Goal: Task Accomplishment & Management: Use online tool/utility

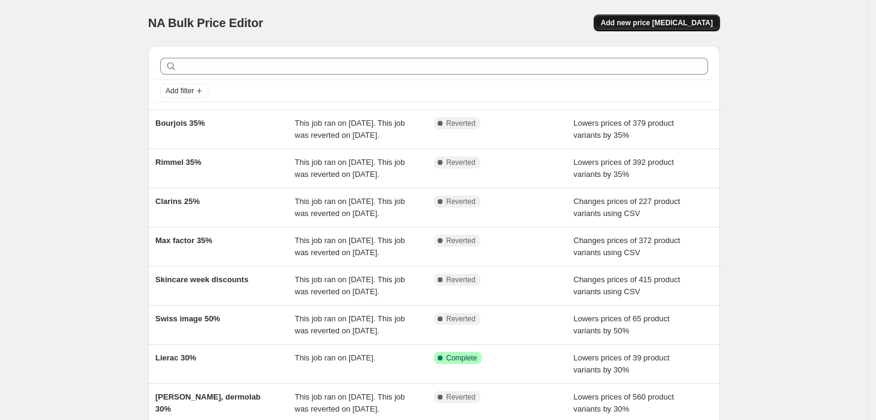
click at [643, 29] on button "Add new price [MEDICAL_DATA]" at bounding box center [657, 22] width 126 height 17
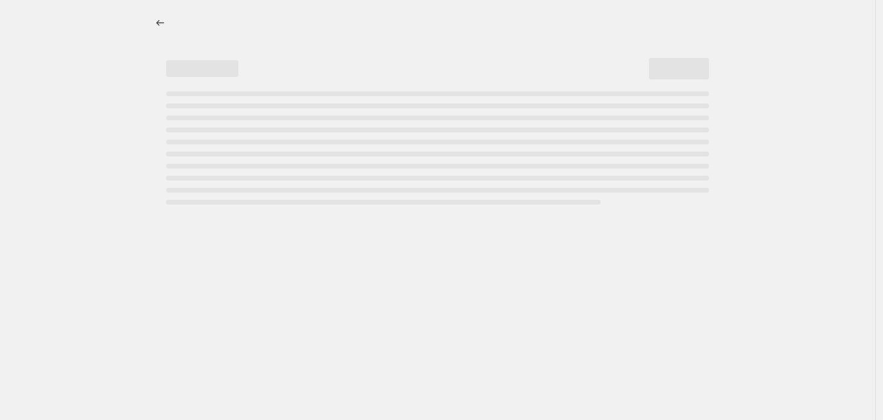
select select "percentage"
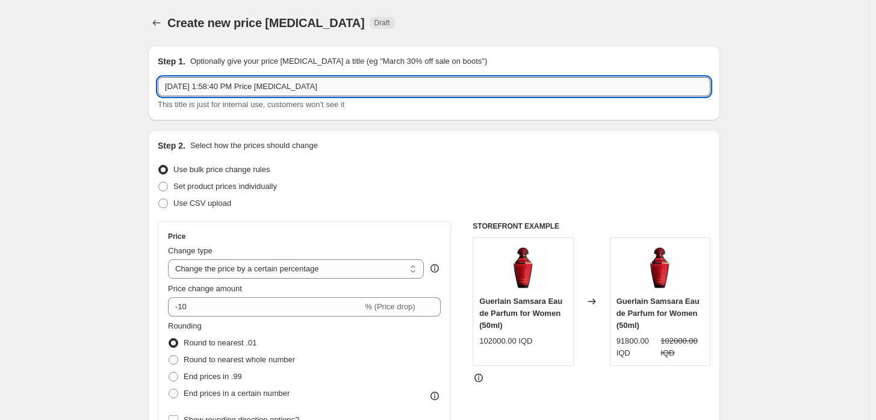
click at [235, 93] on input "[DATE] 1:58:40 PM Price [MEDICAL_DATA]" at bounding box center [434, 86] width 553 height 19
click at [236, 92] on input "[DATE] 1:58:40 PM Price [MEDICAL_DATA]" at bounding box center [434, 86] width 553 height 19
click at [231, 84] on input "[DATE] 1:58:40 PM Price [MEDICAL_DATA]" at bounding box center [434, 86] width 553 height 19
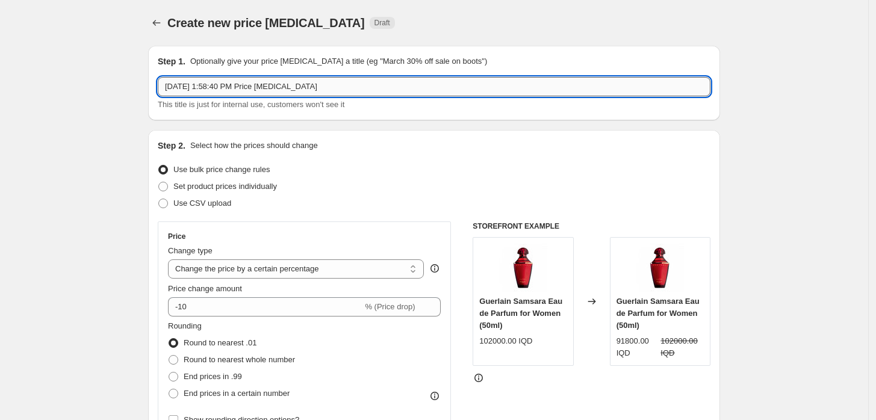
click at [231, 84] on input "[DATE] 1:58:40 PM Price [MEDICAL_DATA]" at bounding box center [434, 86] width 553 height 19
type input "Isadora flash sale [DATE]"
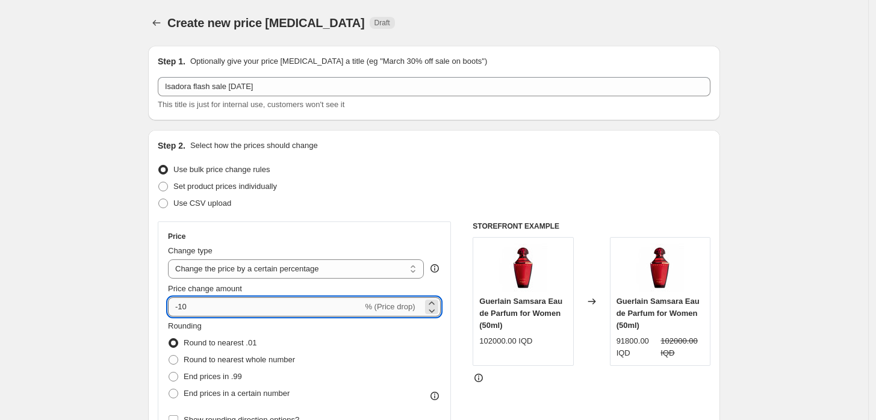
drag, startPoint x: 191, startPoint y: 300, endPoint x: 183, endPoint y: 305, distance: 9.2
click at [183, 305] on input "-10" at bounding box center [265, 306] width 194 height 19
type input "-40"
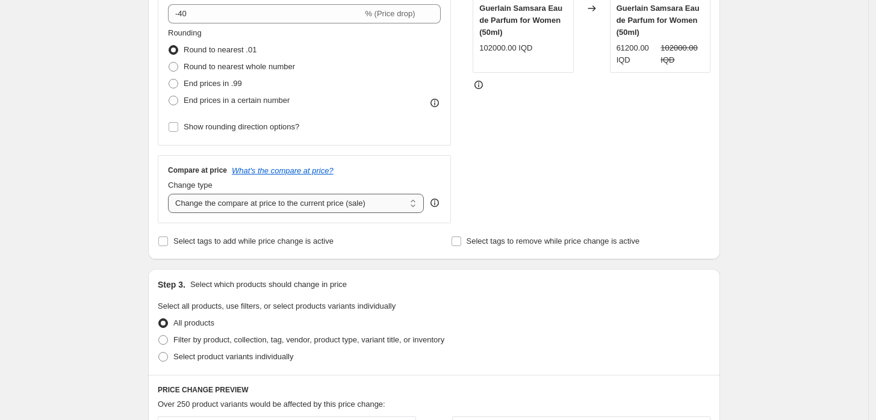
scroll to position [334, 0]
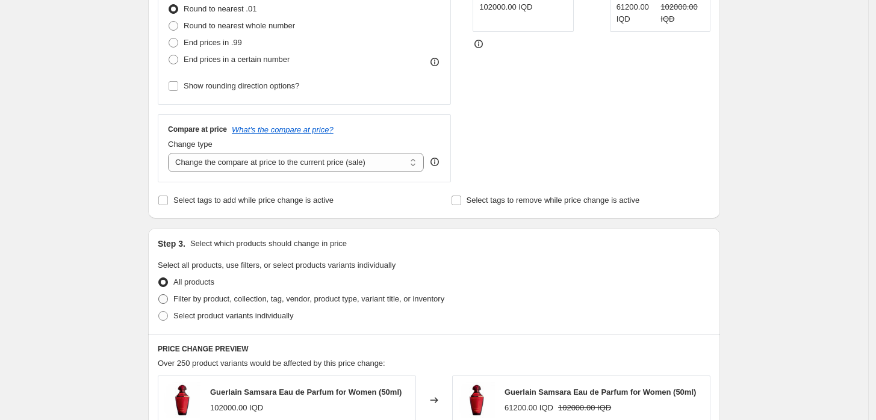
click at [255, 300] on span "Filter by product, collection, tag, vendor, product type, variant title, or inv…" at bounding box center [308, 298] width 271 height 9
click at [159, 295] on input "Filter by product, collection, tag, vendor, product type, variant title, or inv…" at bounding box center [158, 294] width 1 height 1
radio input "true"
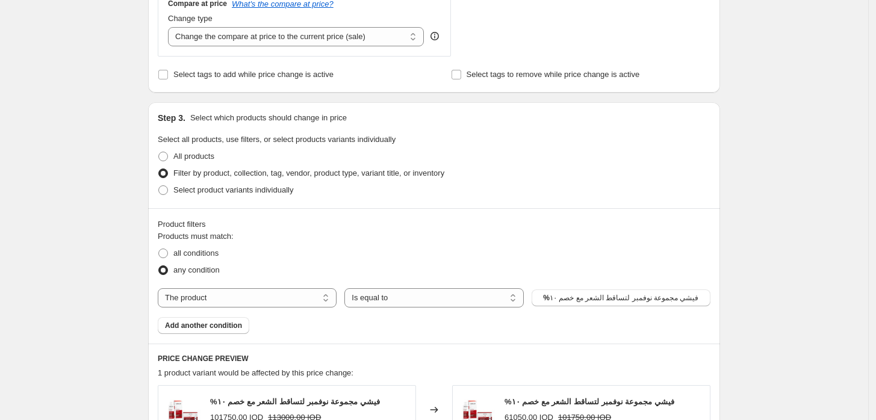
scroll to position [468, 0]
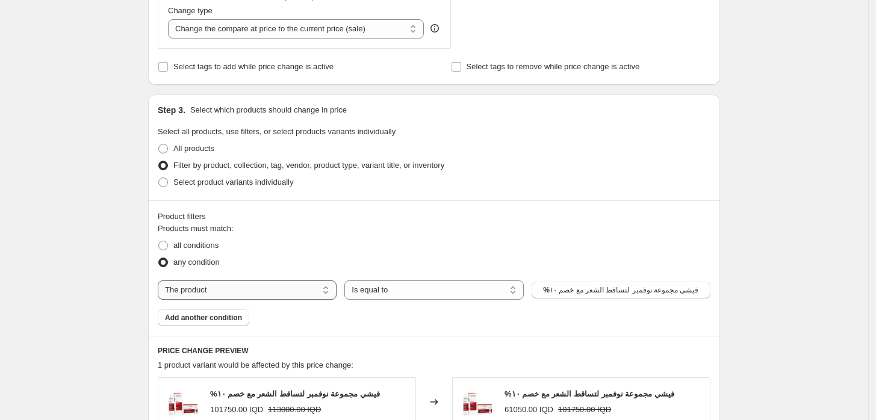
click at [291, 295] on select "The product The product's collection The product's tag The product's vendor The…" at bounding box center [247, 290] width 179 height 19
select select "vendor"
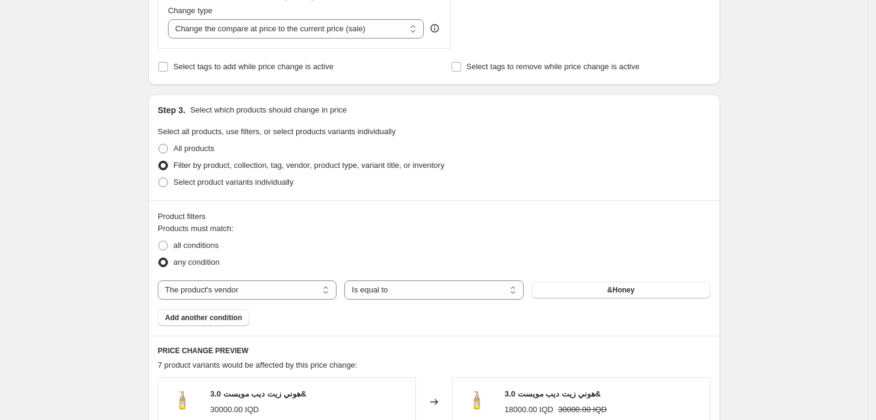
click at [657, 296] on button "&Honey" at bounding box center [621, 290] width 179 height 17
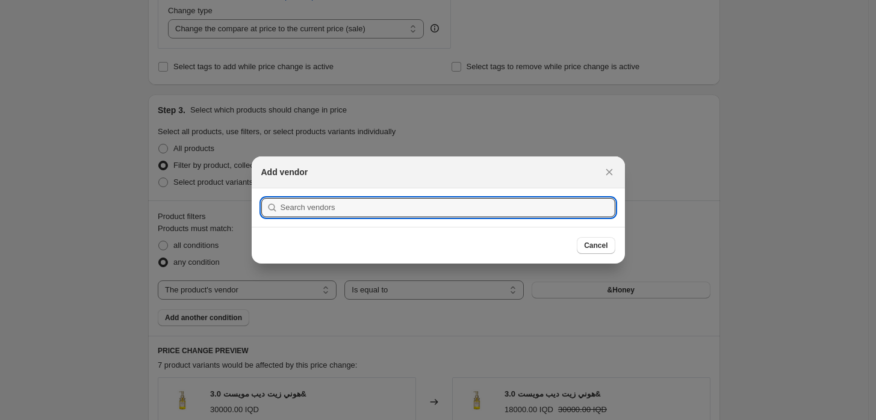
scroll to position [0, 0]
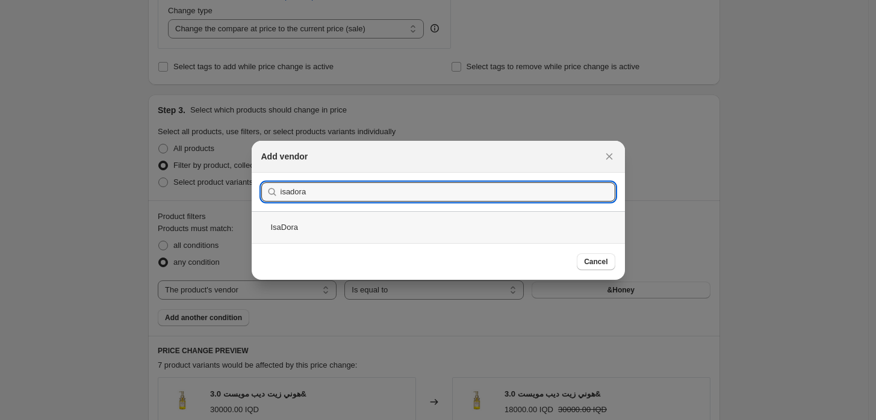
type input "isadora"
click at [347, 219] on div "IsaDora" at bounding box center [438, 227] width 373 height 32
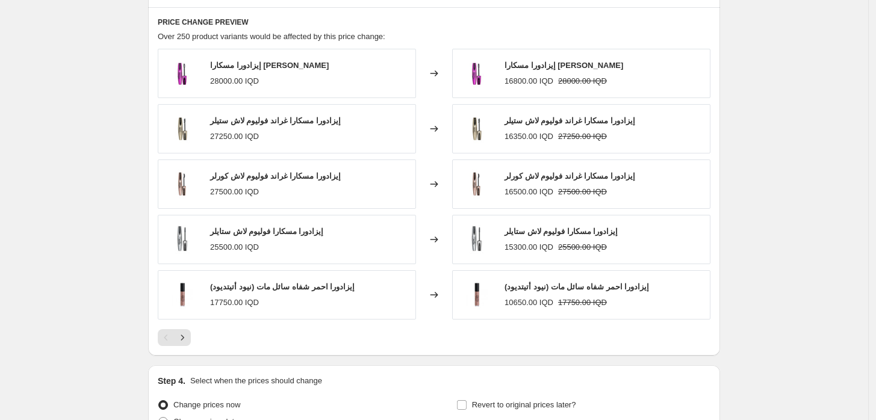
scroll to position [869, 0]
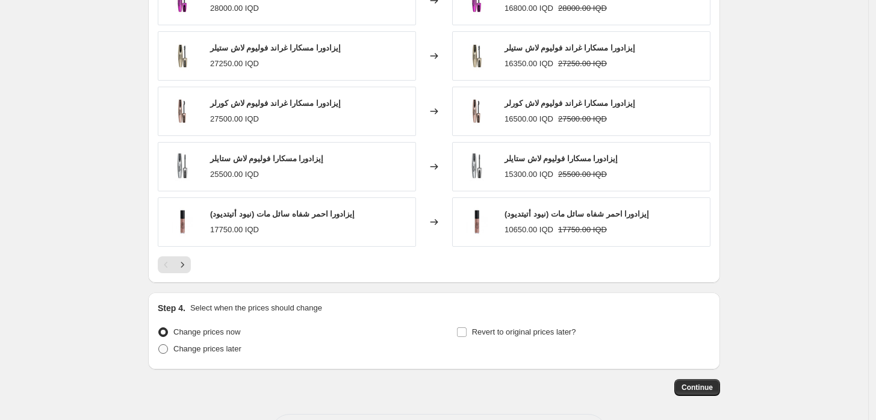
click at [225, 348] on span "Change prices later" at bounding box center [207, 348] width 68 height 9
click at [159, 345] on input "Change prices later" at bounding box center [158, 344] width 1 height 1
radio input "true"
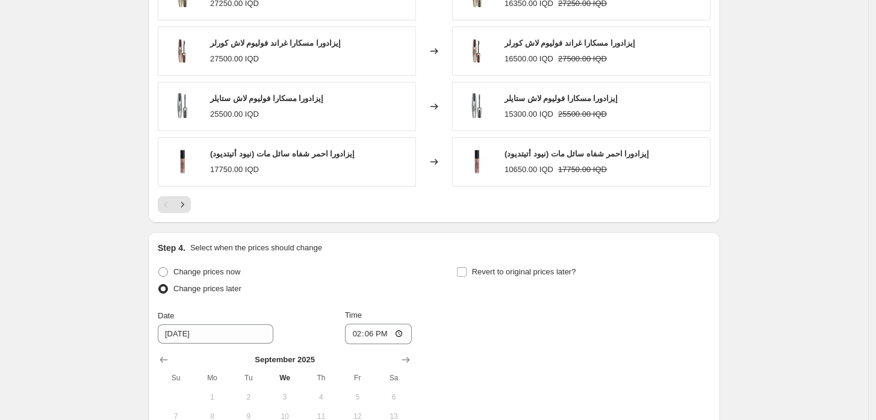
scroll to position [1070, 0]
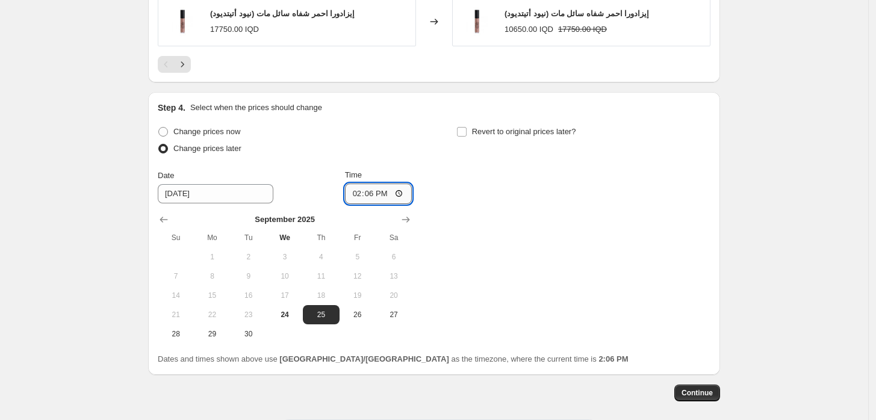
click at [363, 191] on input "14:06" at bounding box center [378, 194] width 67 height 20
type input "19:55"
click at [482, 215] on div "Change prices now Change prices later Date [DATE] Time 19:55 [DATE] Su Mo Tu We…" at bounding box center [434, 233] width 553 height 220
click at [463, 131] on input "Revert to original prices later?" at bounding box center [462, 132] width 10 height 10
checkbox input "true"
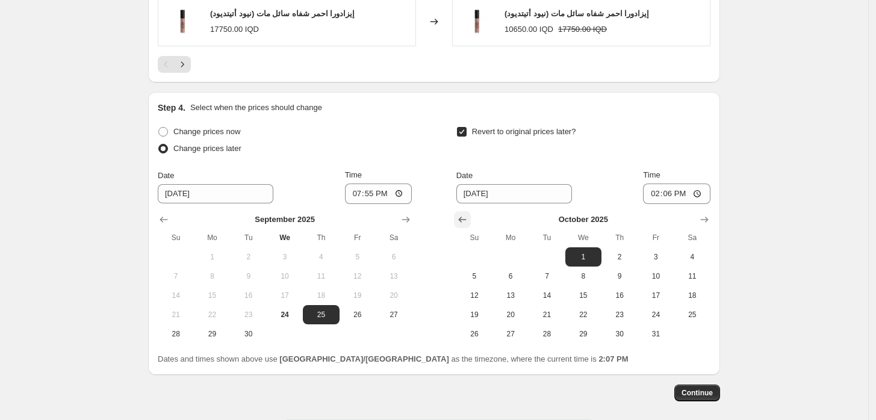
click at [461, 215] on icon "Show previous month, September 2025" at bounding box center [462, 220] width 12 height 12
click at [588, 317] on span "24" at bounding box center [583, 315] width 26 height 10
click at [582, 315] on span "24" at bounding box center [583, 315] width 26 height 10
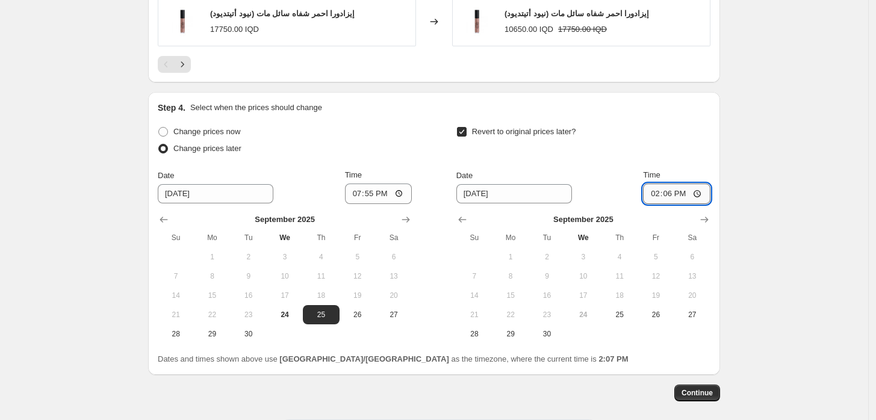
click at [653, 194] on input "14:06" at bounding box center [676, 194] width 67 height 20
type input "23:59"
click at [290, 319] on button "24" at bounding box center [285, 314] width 36 height 19
type input "[DATE]"
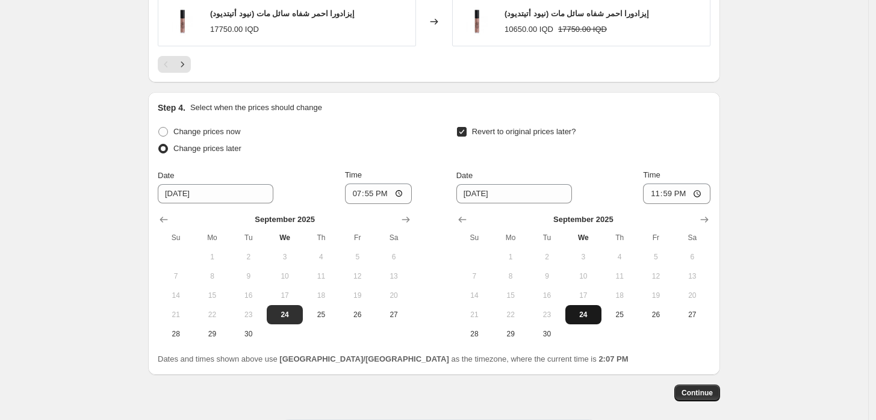
click at [589, 318] on span "24" at bounding box center [583, 315] width 26 height 10
type input "[DATE]"
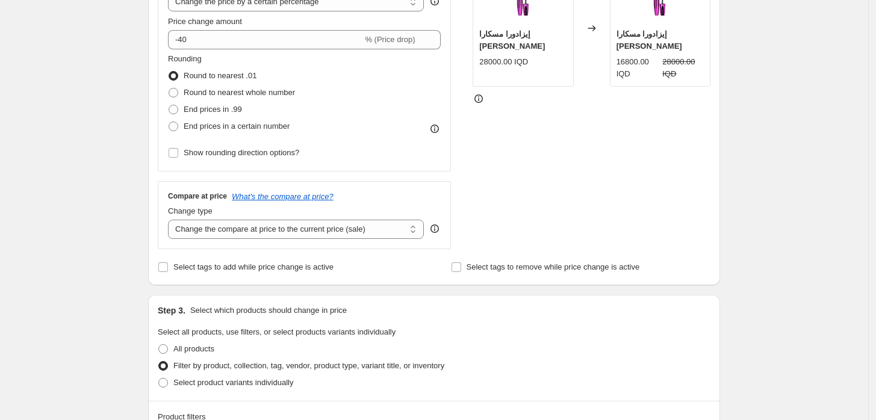
scroll to position [334, 0]
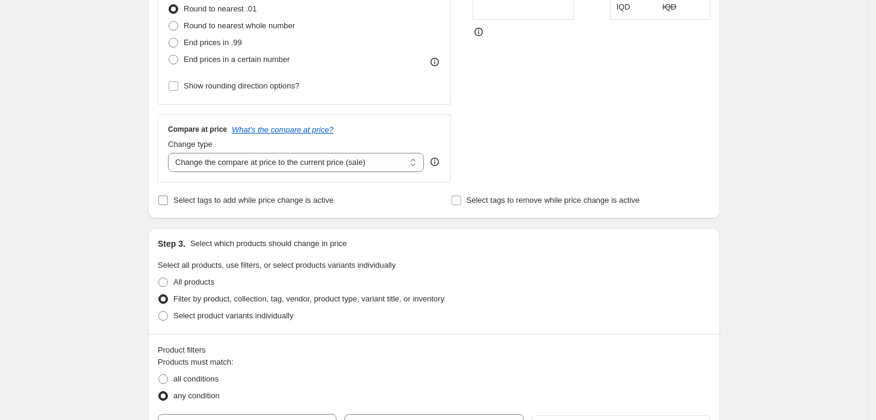
click at [253, 201] on span "Select tags to add while price change is active" at bounding box center [253, 200] width 160 height 9
click at [168, 201] on input "Select tags to add while price change is active" at bounding box center [163, 201] width 10 height 10
checkbox input "true"
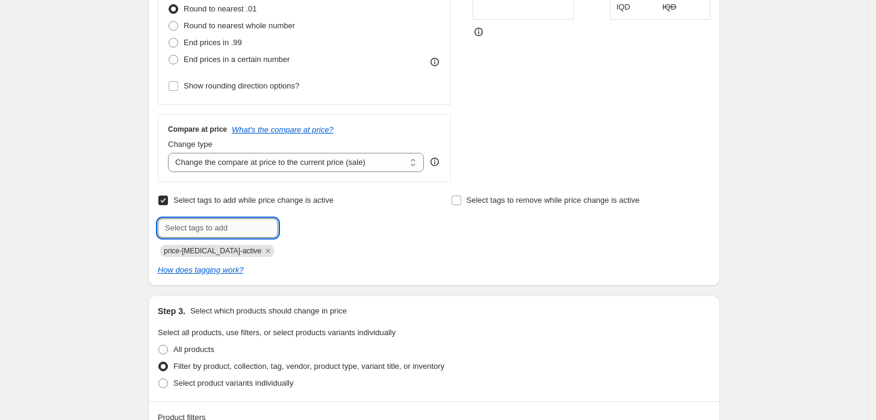
click at [255, 219] on input "text" at bounding box center [218, 228] width 120 height 19
type input "ISADORA40"
click at [299, 231] on b "Add" at bounding box center [295, 227] width 14 height 8
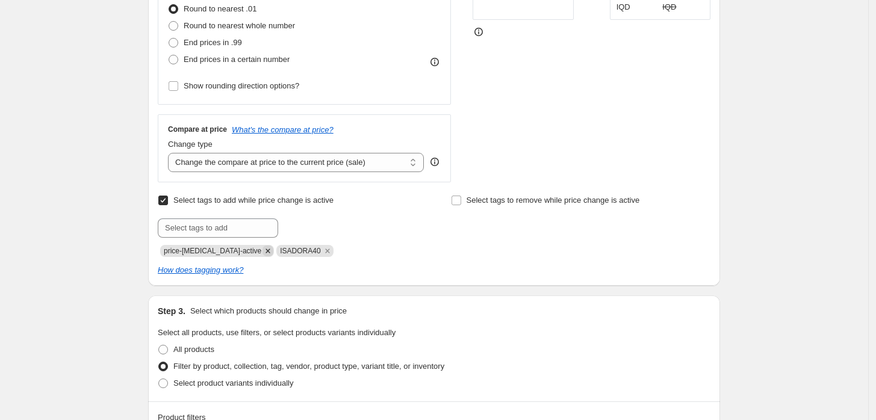
click at [262, 252] on icon "Remove price-change-job-active" at bounding box center [267, 251] width 11 height 11
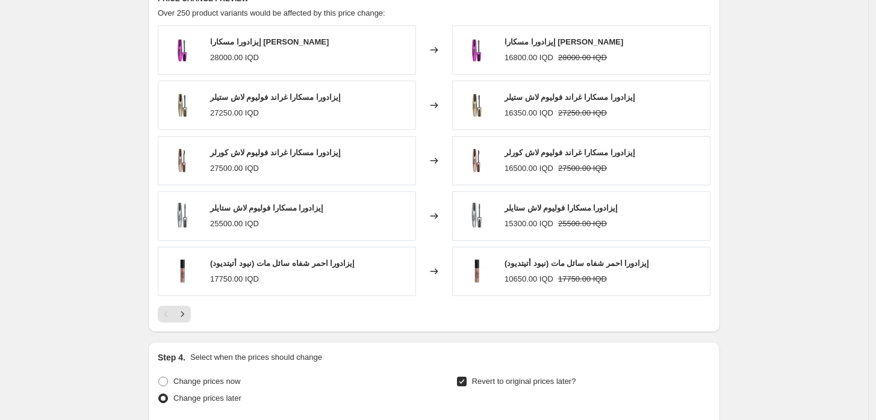
scroll to position [1137, 0]
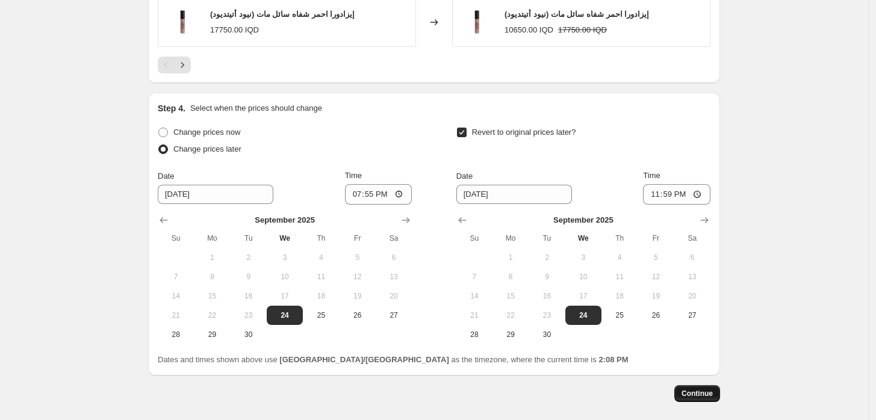
click at [689, 389] on span "Continue" at bounding box center [696, 394] width 31 height 10
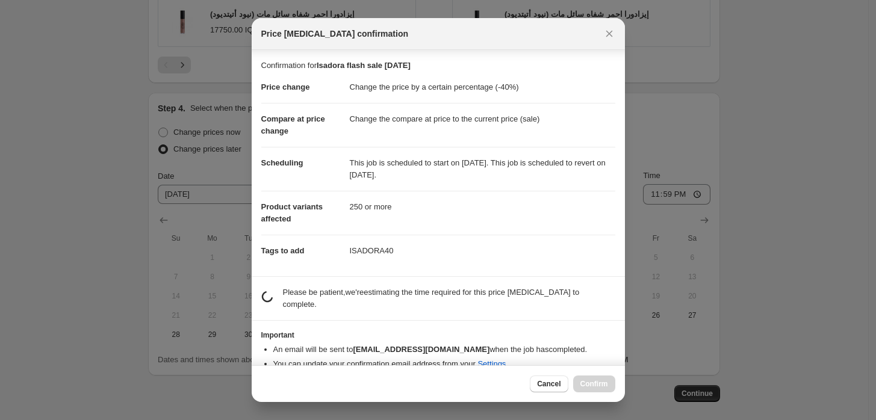
scroll to position [7, 0]
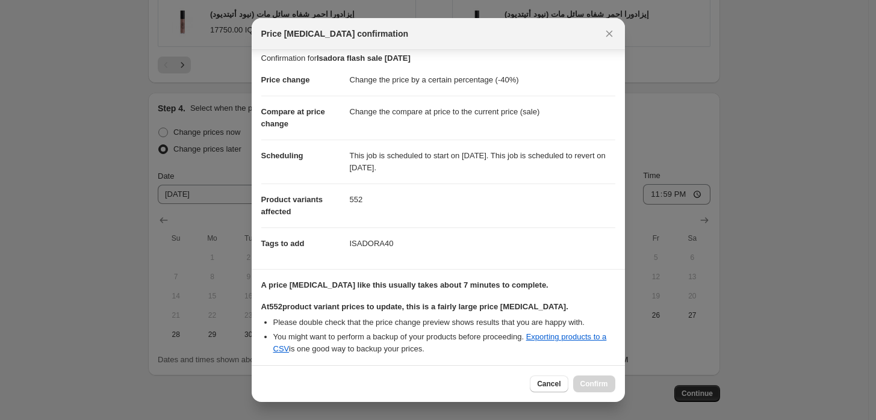
click at [551, 380] on span "Cancel" at bounding box center [548, 384] width 23 height 10
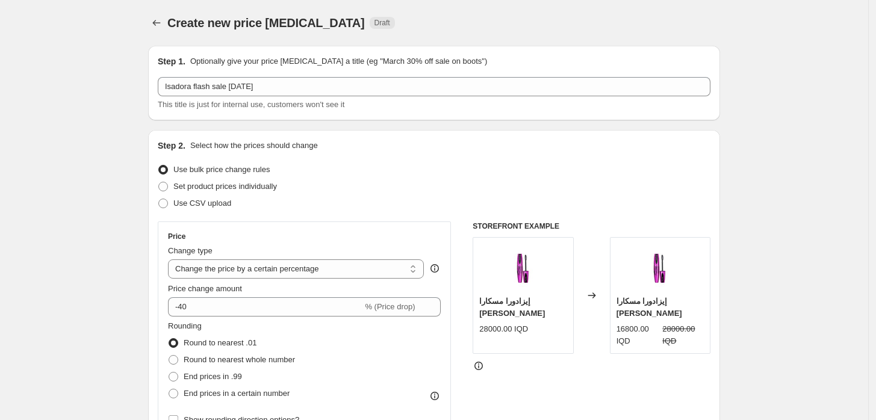
scroll to position [1137, 0]
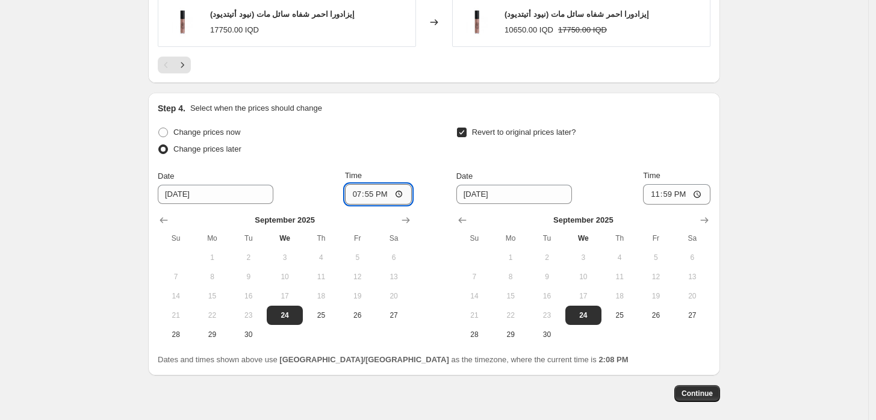
click at [371, 194] on input "19:55" at bounding box center [378, 194] width 67 height 20
type input "19:50"
click at [588, 155] on div "Revert to original prices later?" at bounding box center [583, 142] width 254 height 36
click at [687, 394] on span "Continue" at bounding box center [696, 394] width 31 height 10
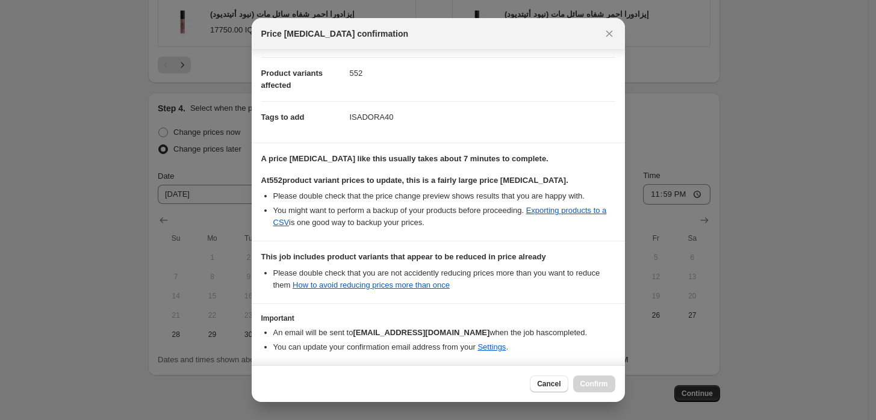
scroll to position [182, 0]
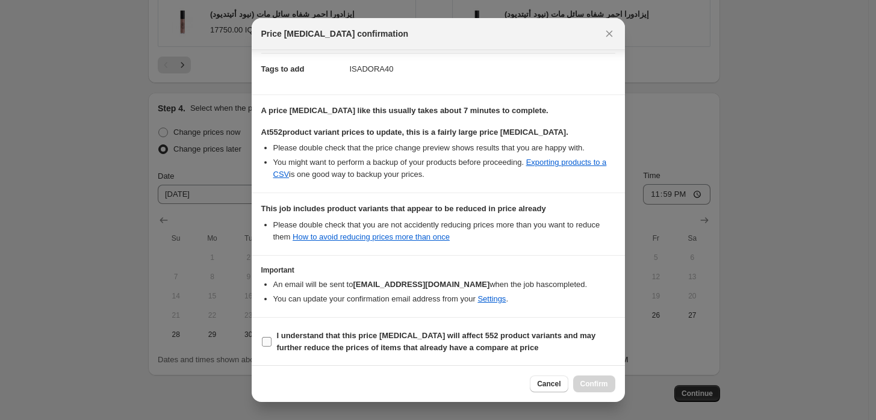
click at [353, 337] on b "I understand that this price [MEDICAL_DATA] will affect 552 product variants an…" at bounding box center [436, 341] width 319 height 21
click at [272, 337] on input "I understand that this price [MEDICAL_DATA] will affect 552 product variants an…" at bounding box center [267, 342] width 10 height 10
checkbox input "true"
click at [601, 384] on span "Confirm" at bounding box center [594, 384] width 28 height 10
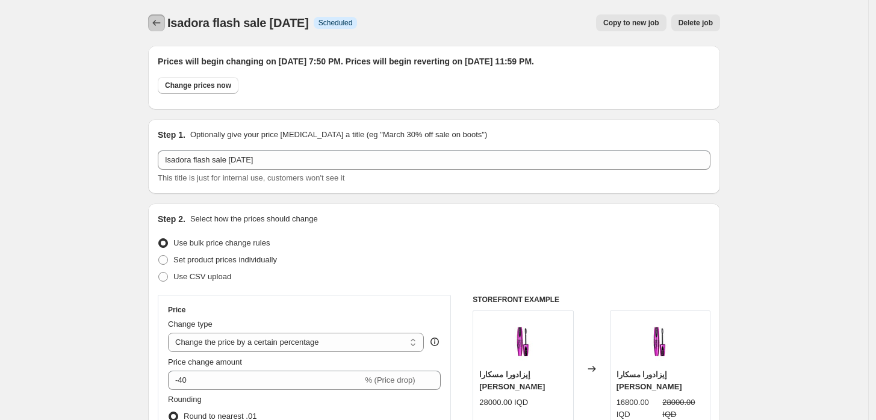
click at [163, 22] on icon "Price change jobs" at bounding box center [157, 23] width 12 height 12
